Goal: Navigation & Orientation: Go to known website

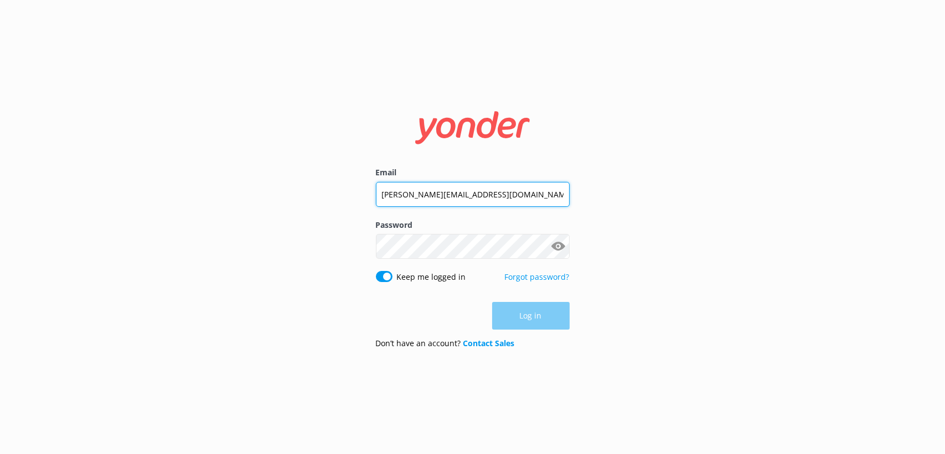
click at [503, 201] on input "[PERSON_NAME][EMAIL_ADDRESS][DOMAIN_NAME]" at bounding box center [473, 194] width 194 height 25
type input "[EMAIL_ADDRESS][DOMAIN_NAME]"
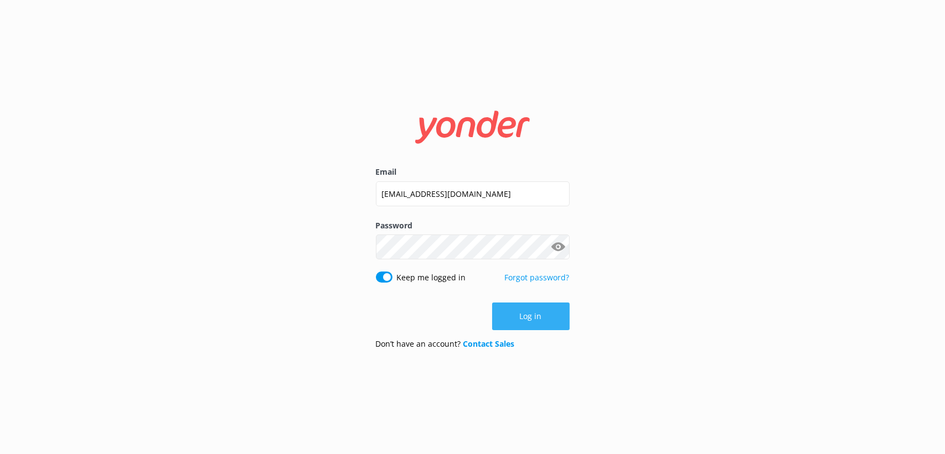
click at [536, 313] on button "Log in" at bounding box center [530, 317] width 77 height 28
